Goal: Task Accomplishment & Management: Complete application form

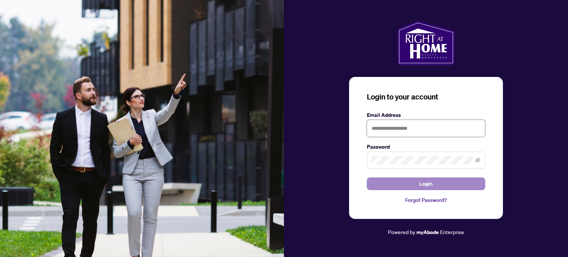
type input "**********"
click at [428, 182] on span "Login" at bounding box center [425, 184] width 13 height 12
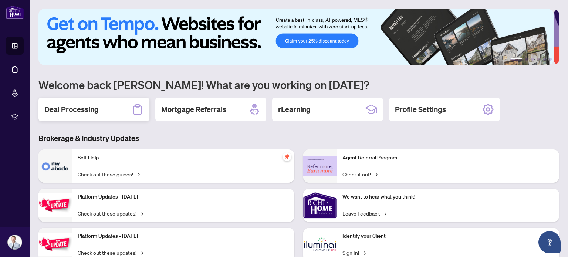
click at [54, 109] on h2 "Deal Processing" at bounding box center [71, 109] width 54 height 10
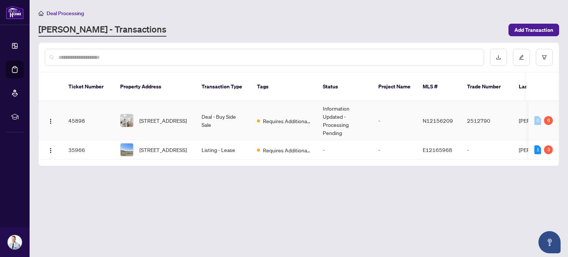
click at [339, 111] on td "Information Updated - Processing Pending" at bounding box center [344, 120] width 55 height 39
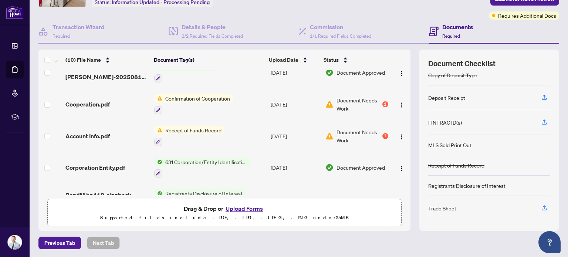
scroll to position [41, 0]
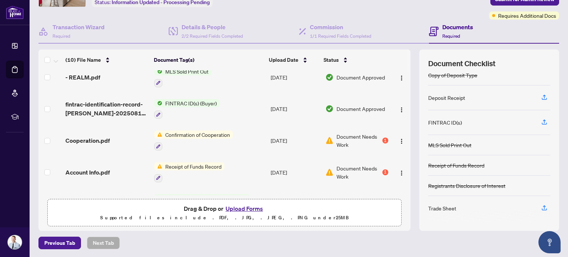
click at [382, 139] on div "1" at bounding box center [385, 141] width 6 height 6
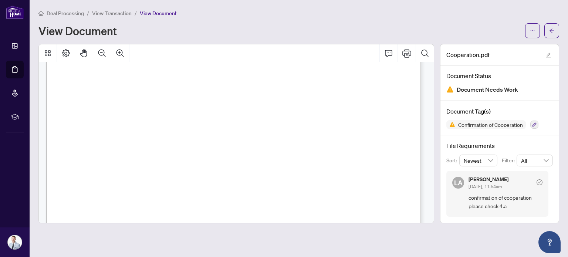
scroll to position [3772, 0]
click at [551, 31] on icon "arrow-left" at bounding box center [551, 30] width 5 height 5
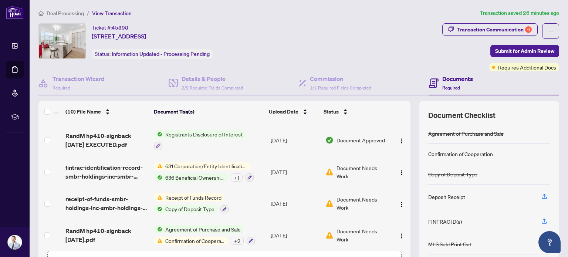
scroll to position [189, 0]
click at [205, 236] on span "Confirmation of Cooperation" at bounding box center [194, 240] width 65 height 8
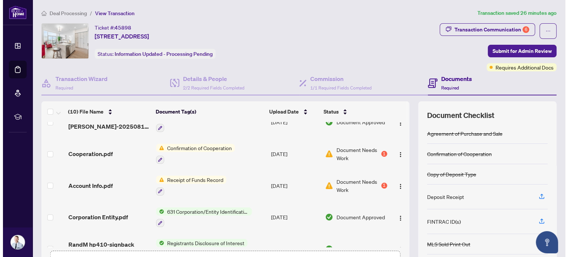
scroll to position [78, 0]
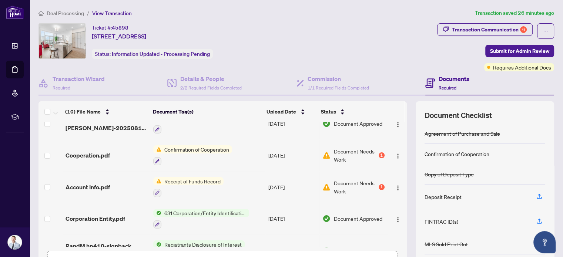
click at [343, 180] on span "Document Needs Work" at bounding box center [354, 187] width 43 height 16
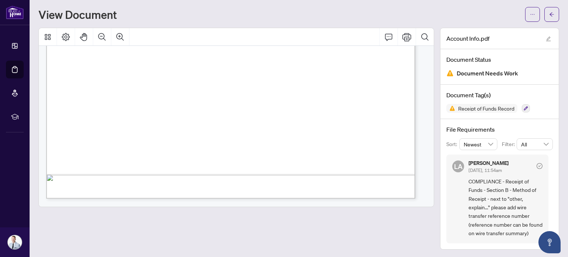
scroll to position [333, 0]
click at [402, 38] on icon "Print" at bounding box center [406, 37] width 9 height 9
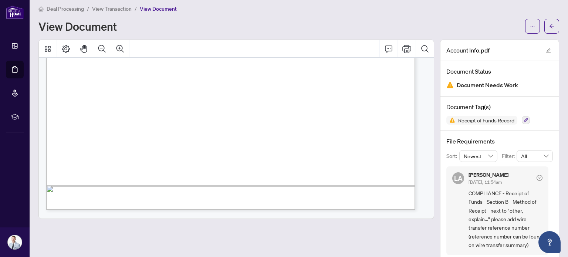
scroll to position [0, 0]
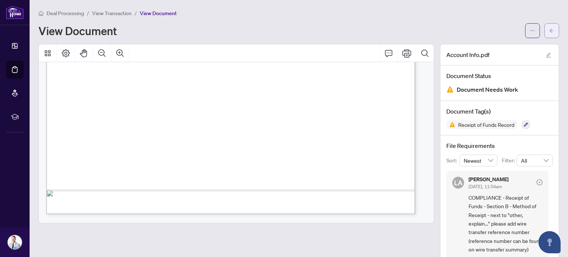
click at [549, 31] on icon "arrow-left" at bounding box center [551, 30] width 5 height 5
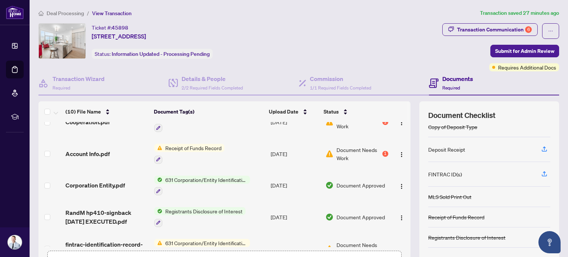
scroll to position [74, 0]
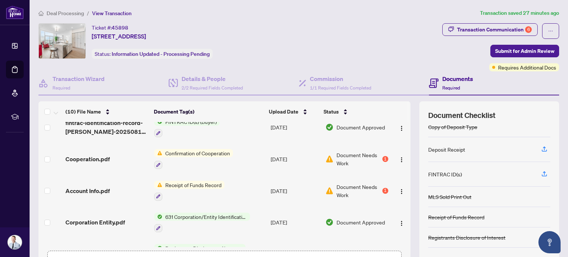
click at [344, 152] on span "Document Needs Work" at bounding box center [359, 159] width 44 height 16
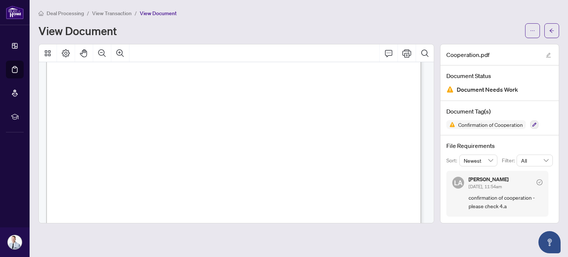
scroll to position [4754, 0]
click at [45, 51] on icon "Thumbnails" at bounding box center [47, 53] width 9 height 9
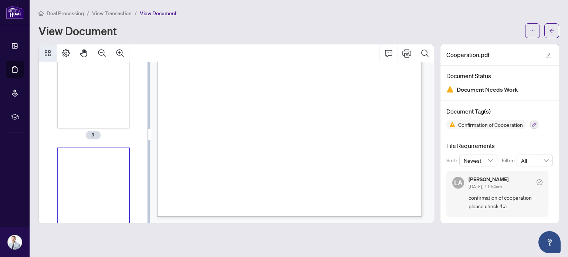
scroll to position [972, 0]
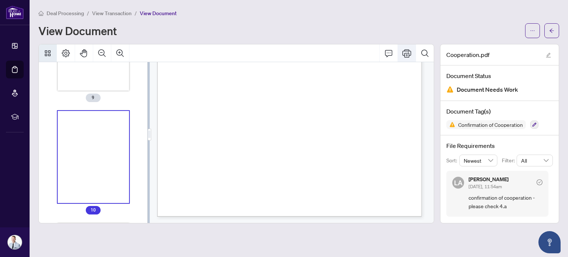
click at [408, 54] on icon "Print" at bounding box center [406, 53] width 9 height 9
click at [554, 30] on icon "arrow-left" at bounding box center [551, 30] width 5 height 5
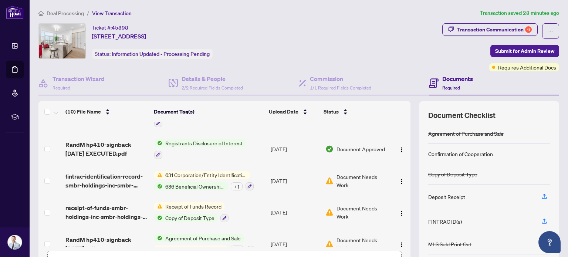
scroll to position [189, 0]
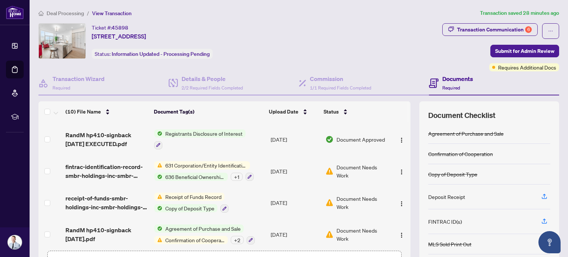
click at [359, 163] on span "Document Needs Work" at bounding box center [362, 171] width 51 height 16
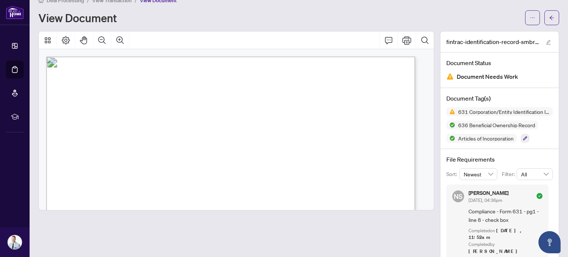
scroll to position [24, 0]
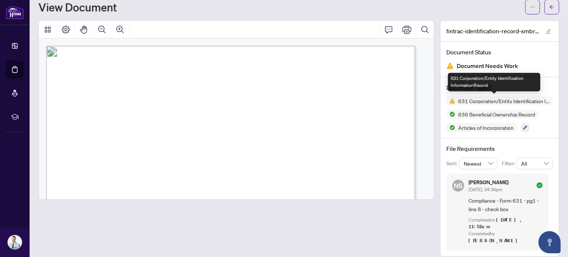
click at [476, 99] on span "631 Corporation/Entity Identification InformationRecord" at bounding box center [504, 100] width 98 height 5
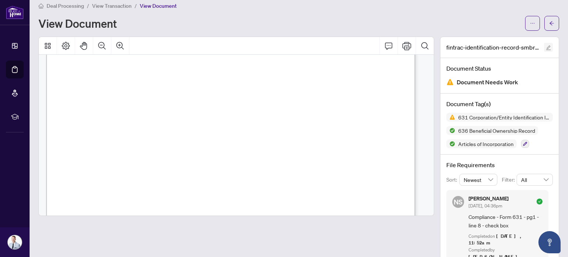
scroll to position [0, 0]
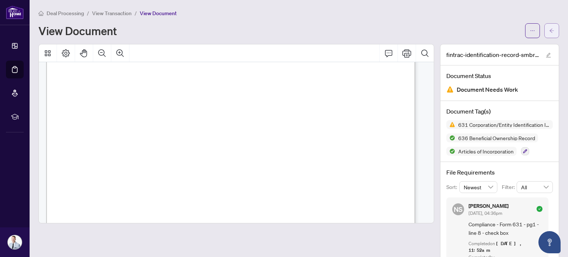
click at [549, 29] on icon "arrow-left" at bounding box center [551, 30] width 5 height 5
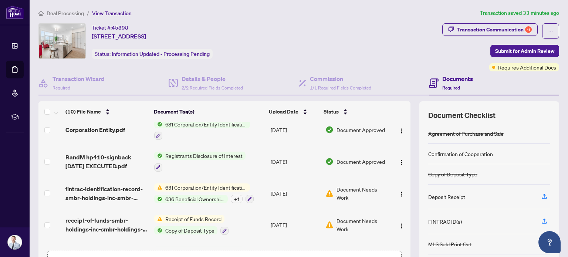
scroll to position [41, 0]
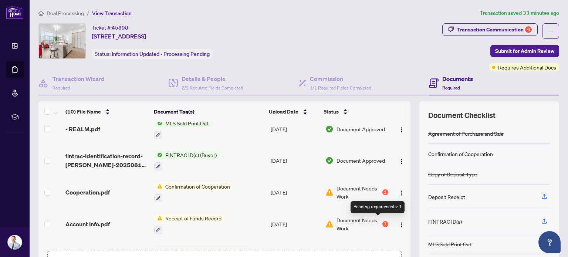
click at [382, 221] on div "1" at bounding box center [385, 224] width 6 height 6
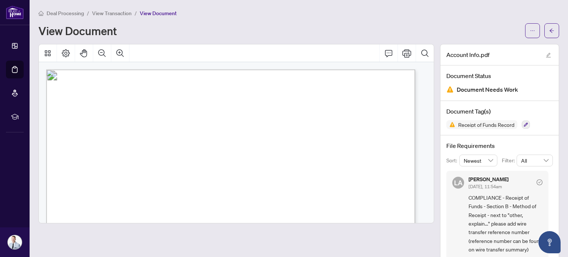
scroll to position [16, 0]
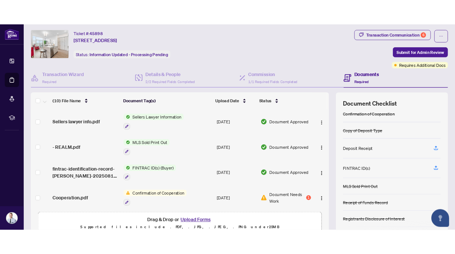
scroll to position [37, 0]
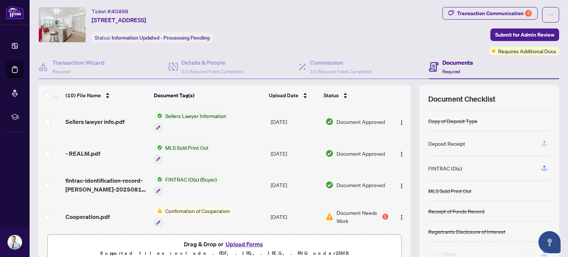
click at [541, 144] on icon "button" at bounding box center [544, 143] width 7 height 7
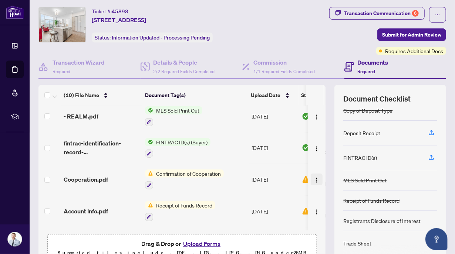
click at [311, 176] on button "button" at bounding box center [317, 180] width 12 height 12
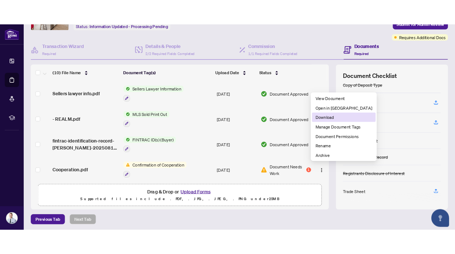
scroll to position [52, 0]
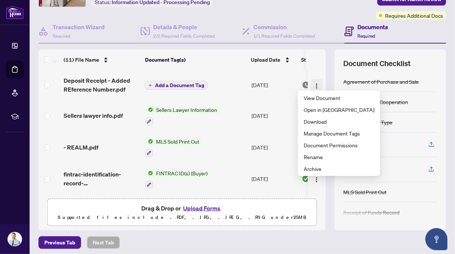
click at [313, 84] on button "button" at bounding box center [317, 85] width 12 height 12
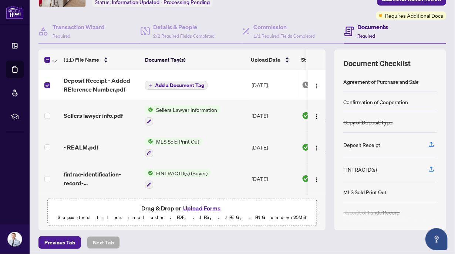
click at [174, 85] on span "Add a Document Tag" at bounding box center [179, 85] width 49 height 5
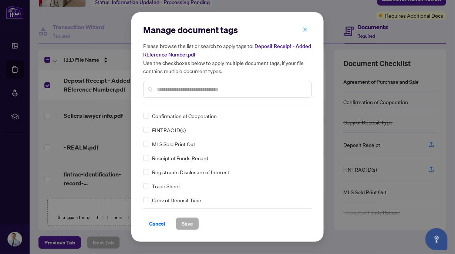
scroll to position [0, 0]
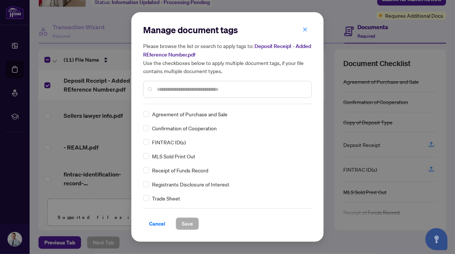
click at [180, 130] on span "Confirmation of Cooperation" at bounding box center [184, 128] width 65 height 8
click at [191, 222] on span "Save" at bounding box center [187, 224] width 11 height 12
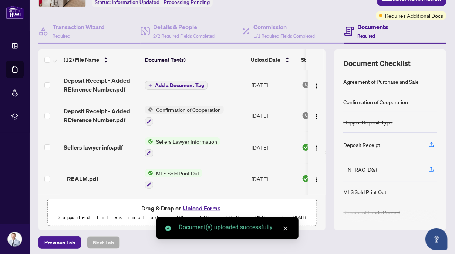
click at [170, 87] on span "Add a Document Tag" at bounding box center [179, 85] width 49 height 5
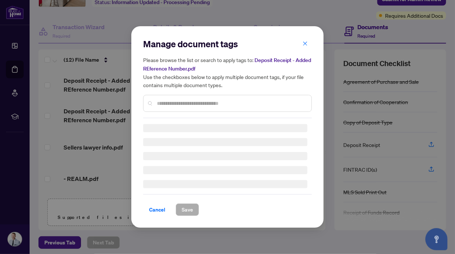
click at [178, 105] on div "Manage document tags Please browse the list or search to apply tags to: Deposit…" at bounding box center [227, 127] width 169 height 178
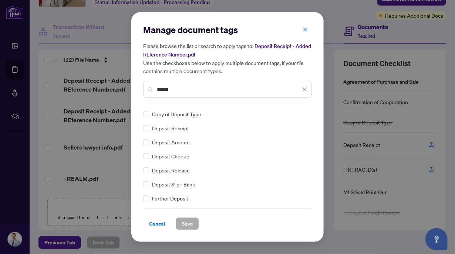
type input "******"
click at [180, 129] on span "Deposit Receipt" at bounding box center [170, 128] width 37 height 8
click at [194, 222] on button "Save" at bounding box center [187, 224] width 23 height 13
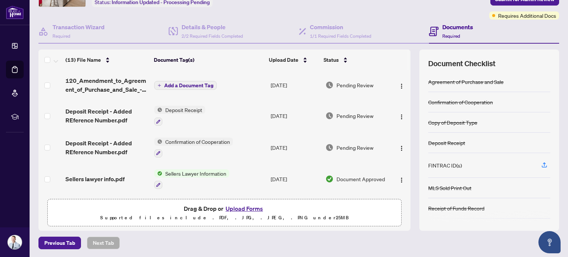
click at [188, 84] on span "Add a Document Tag" at bounding box center [188, 85] width 49 height 5
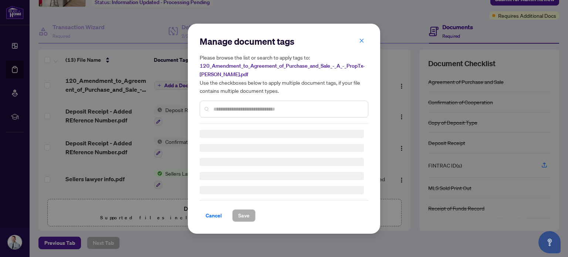
click at [226, 107] on input "text" at bounding box center [287, 109] width 149 height 8
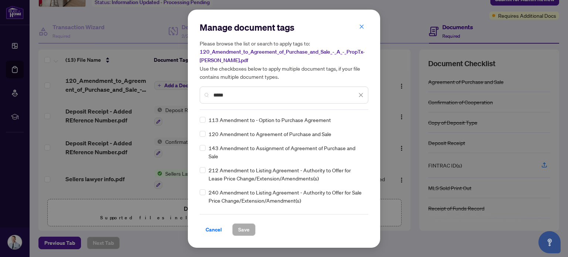
type input "*****"
click at [246, 229] on span "Save" at bounding box center [243, 230] width 11 height 12
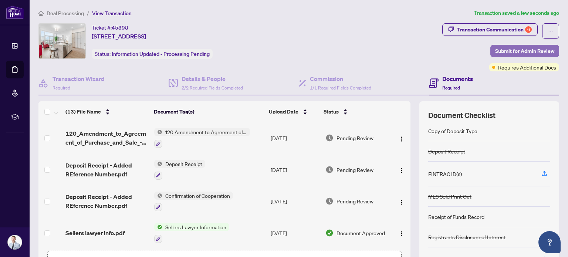
click at [509, 51] on span "Submit for Admin Review" at bounding box center [524, 51] width 59 height 12
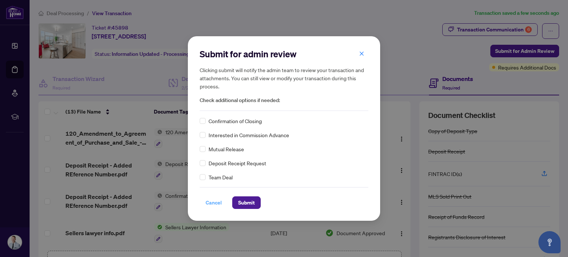
click at [214, 201] on span "Cancel" at bounding box center [214, 203] width 16 height 12
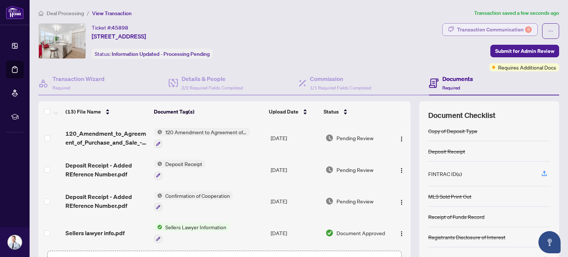
click at [497, 31] on div "Transaction Communication 6" at bounding box center [494, 30] width 75 height 12
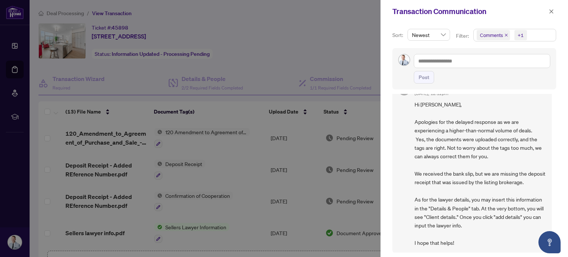
scroll to position [37, 0]
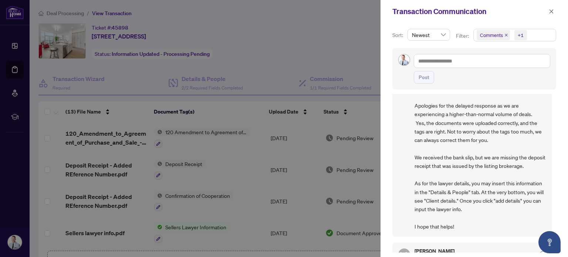
click at [197, 81] on div at bounding box center [284, 128] width 568 height 257
click at [550, 10] on icon "close" at bounding box center [552, 11] width 4 height 4
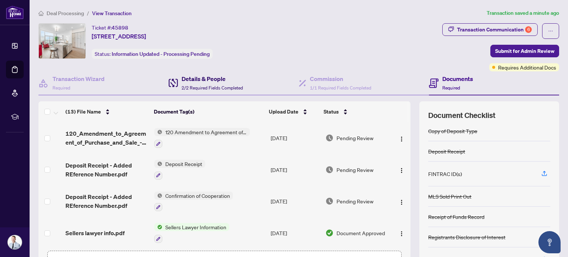
click at [199, 85] on span "2/2 Required Fields Completed" at bounding box center [212, 88] width 61 height 6
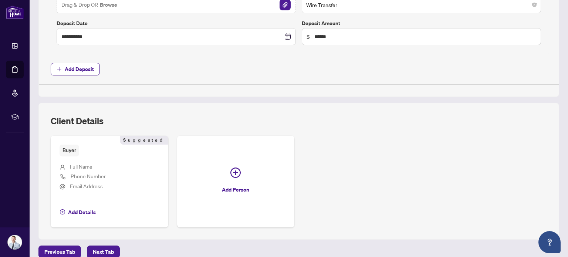
scroll to position [341, 0]
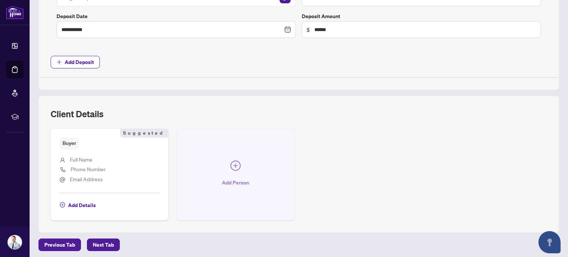
click at [236, 168] on icon "plus-circle" at bounding box center [235, 166] width 10 height 10
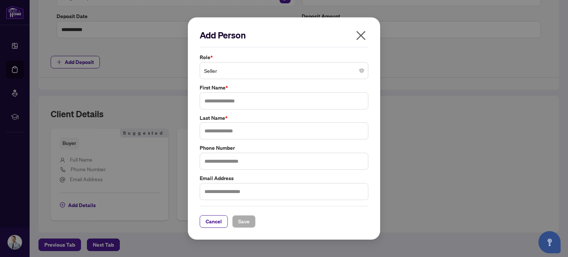
click at [242, 73] on span "Seller" at bounding box center [284, 71] width 160 height 14
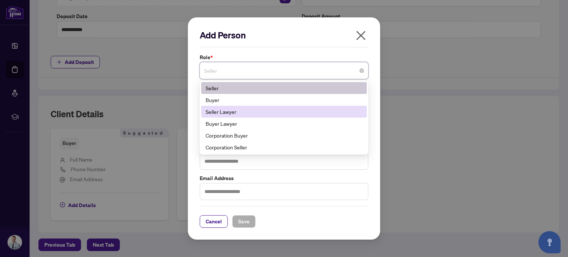
click at [244, 109] on div "Seller Lawyer" at bounding box center [284, 112] width 157 height 8
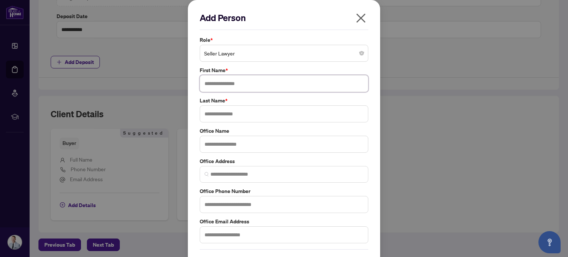
click at [235, 81] on input "text" at bounding box center [284, 83] width 169 height 17
click at [349, 57] on span "Seller Lawyer" at bounding box center [284, 53] width 160 height 14
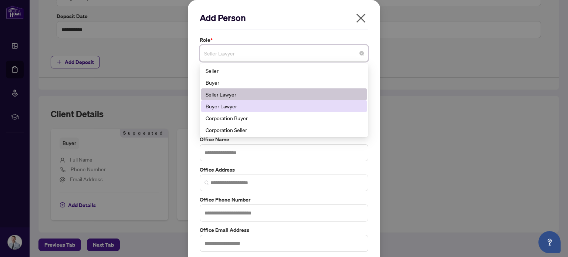
click at [324, 108] on div "Buyer Lawyer" at bounding box center [284, 106] width 157 height 8
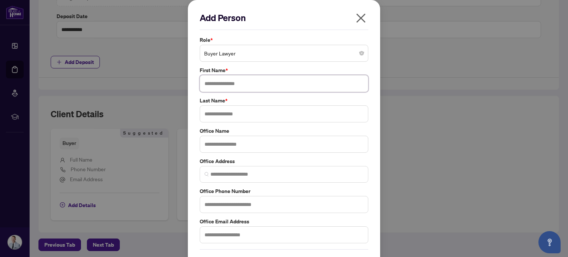
click at [240, 84] on input "text" at bounding box center [284, 83] width 169 height 17
type input "****"
type input "*****"
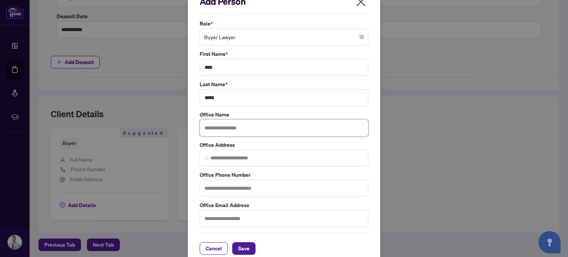
scroll to position [24, 0]
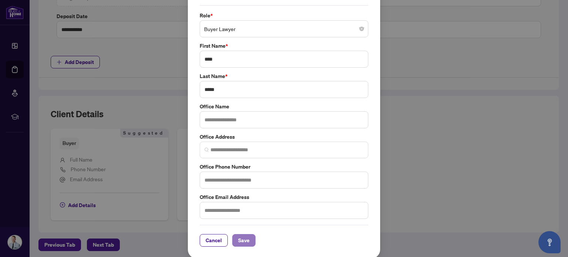
click at [240, 240] on span "Save" at bounding box center [243, 240] width 11 height 12
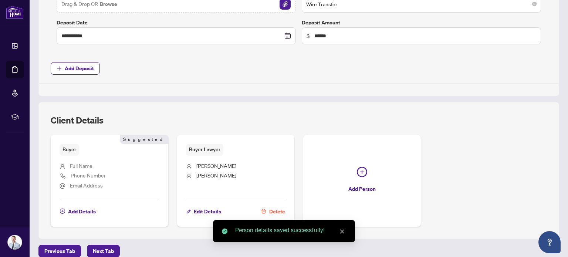
scroll to position [341, 0]
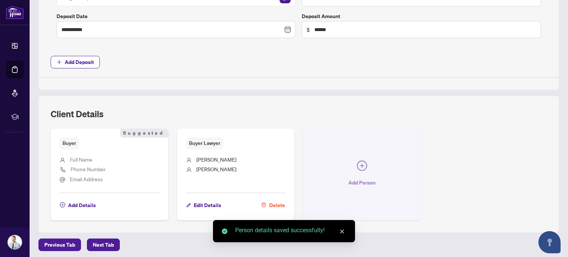
click at [358, 166] on icon "plus-circle" at bounding box center [362, 166] width 10 height 10
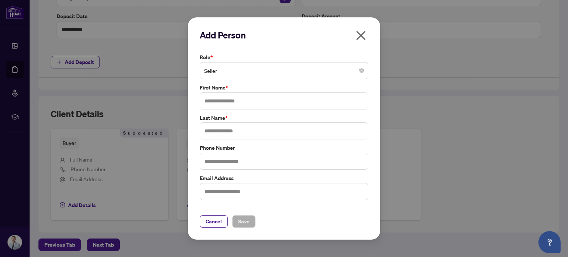
click at [293, 71] on span "Seller" at bounding box center [284, 71] width 160 height 14
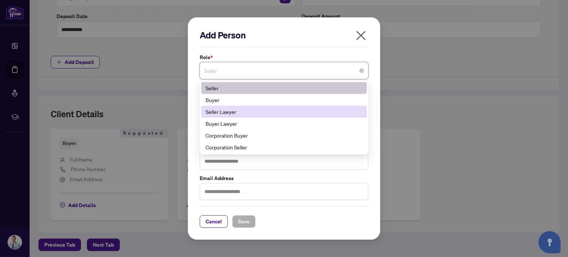
click at [288, 114] on div "Seller Lawyer" at bounding box center [284, 112] width 157 height 8
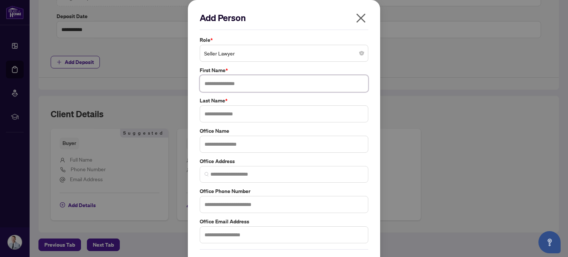
click at [244, 91] on input "text" at bounding box center [284, 83] width 169 height 17
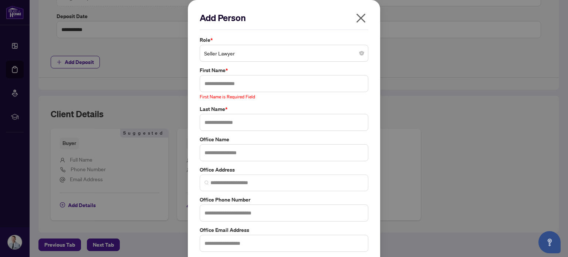
click at [359, 20] on icon "close" at bounding box center [361, 18] width 12 height 12
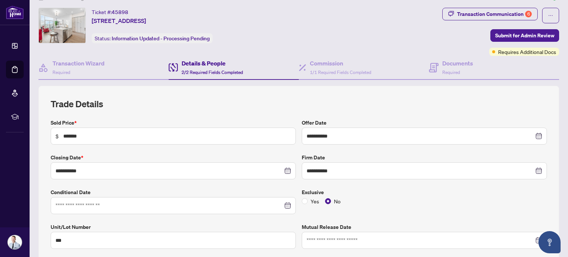
scroll to position [0, 0]
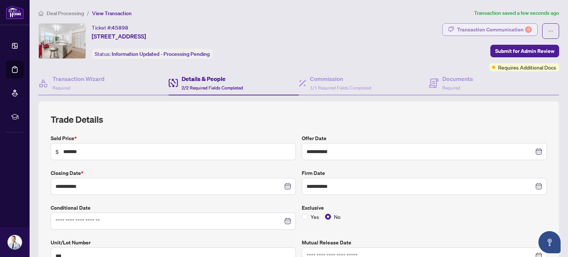
click at [478, 27] on div "Transaction Communication 6" at bounding box center [494, 30] width 75 height 12
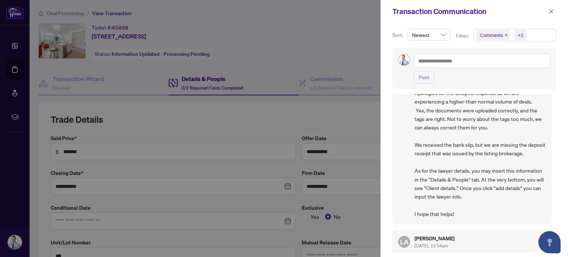
scroll to position [37, 0]
